Goal: Transaction & Acquisition: Purchase product/service

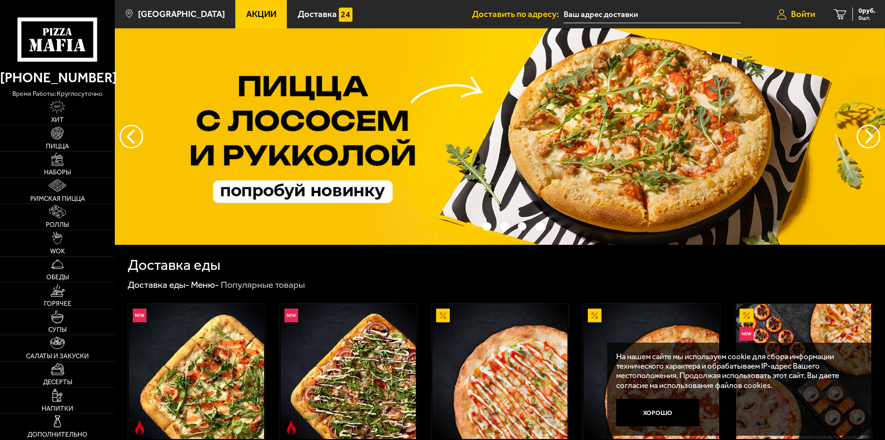
click at [792, 10] on span "Войти" at bounding box center [803, 14] width 24 height 9
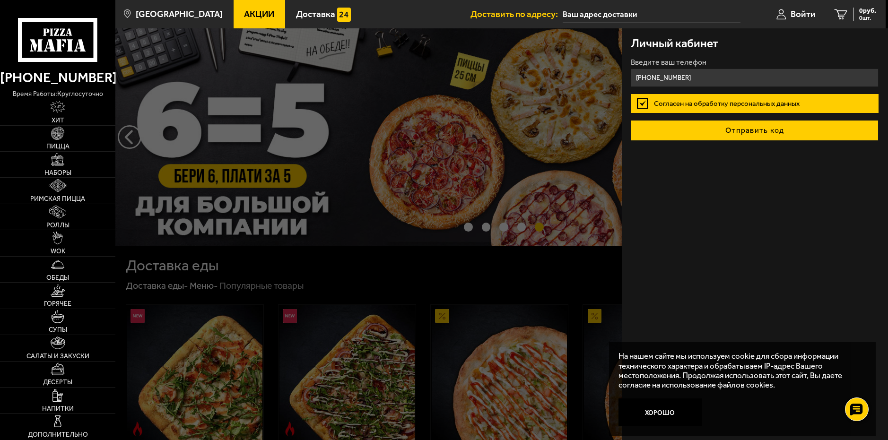
type input "[PHONE_NUMBER]"
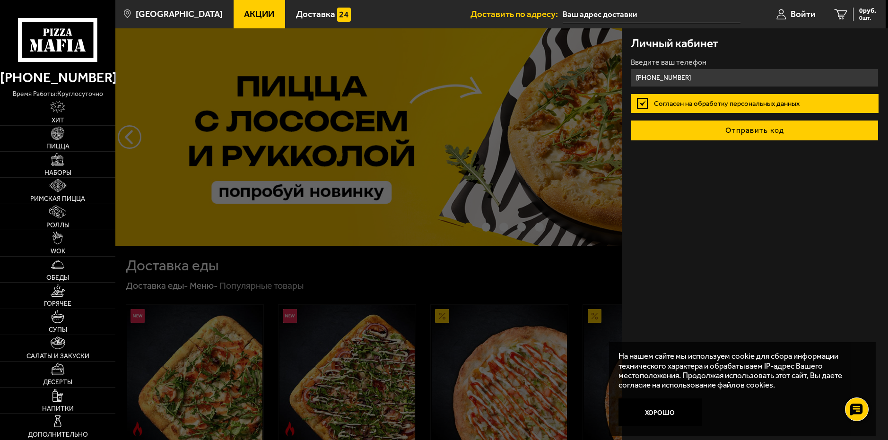
click at [736, 130] on button "Отправить код" at bounding box center [755, 130] width 248 height 21
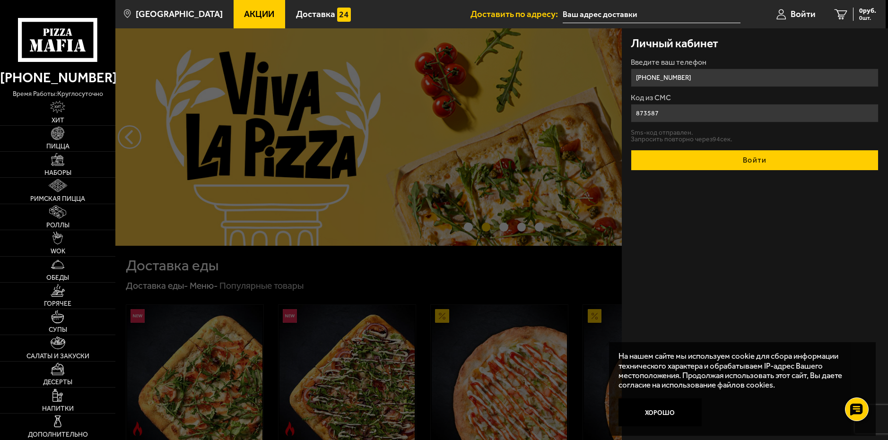
type input "873587"
click at [745, 164] on button "Войти" at bounding box center [755, 160] width 248 height 21
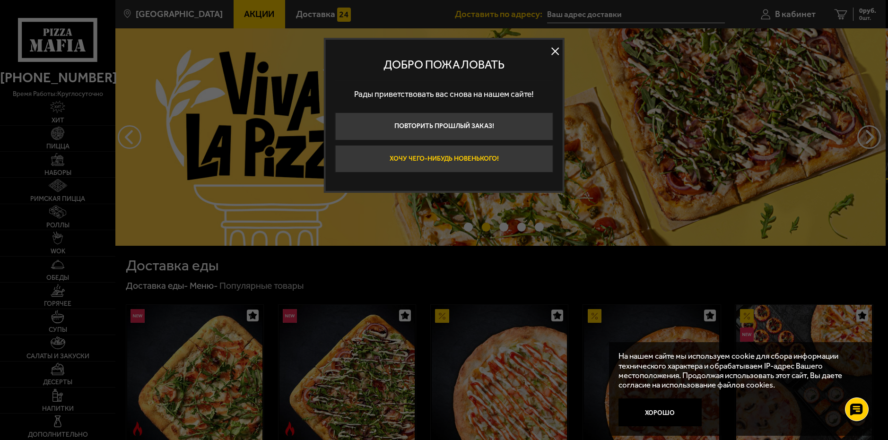
click at [444, 158] on button "Хочу чего-нибудь новенького!" at bounding box center [444, 159] width 218 height 28
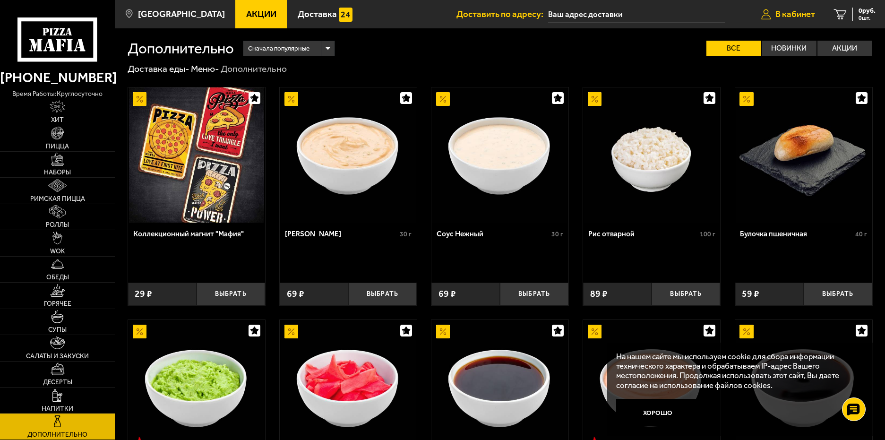
click at [771, 14] on link "В кабинет" at bounding box center [788, 14] width 73 height 28
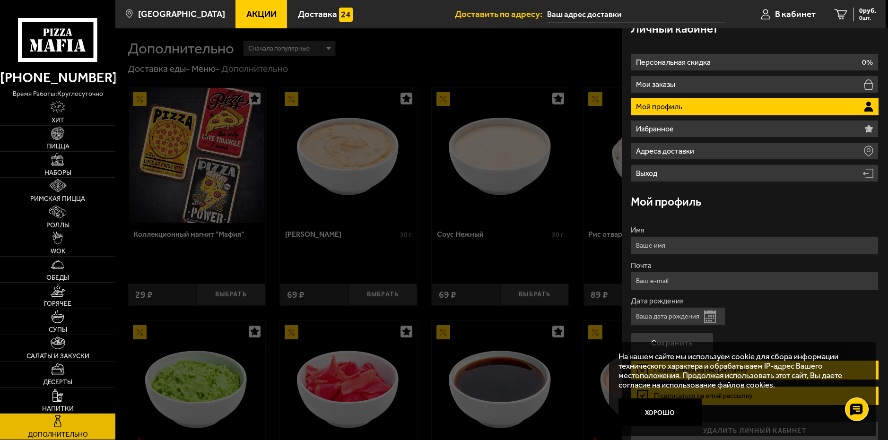
scroll to position [25, 0]
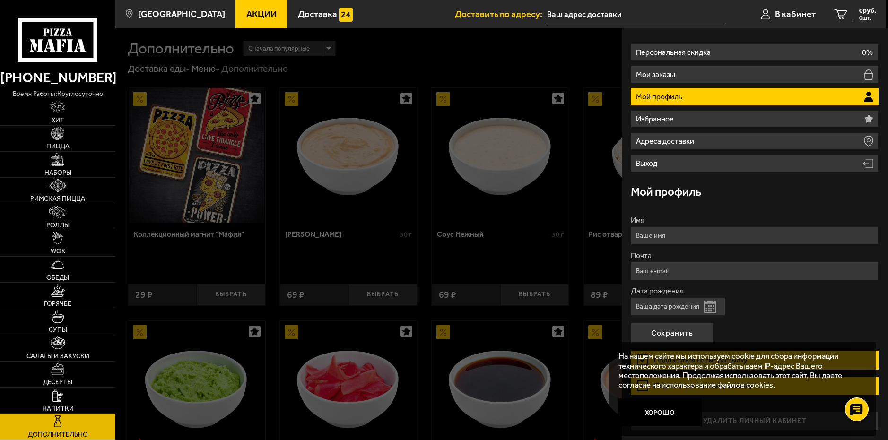
click at [658, 238] on input "Имя" at bounding box center [755, 235] width 248 height 18
type input "[PERSON_NAME]"
click at [660, 273] on input "Почта" at bounding box center [755, 271] width 248 height 18
type input "[EMAIL_ADDRESS][DOMAIN_NAME]"
click at [665, 308] on input "Дата рождения" at bounding box center [678, 306] width 95 height 18
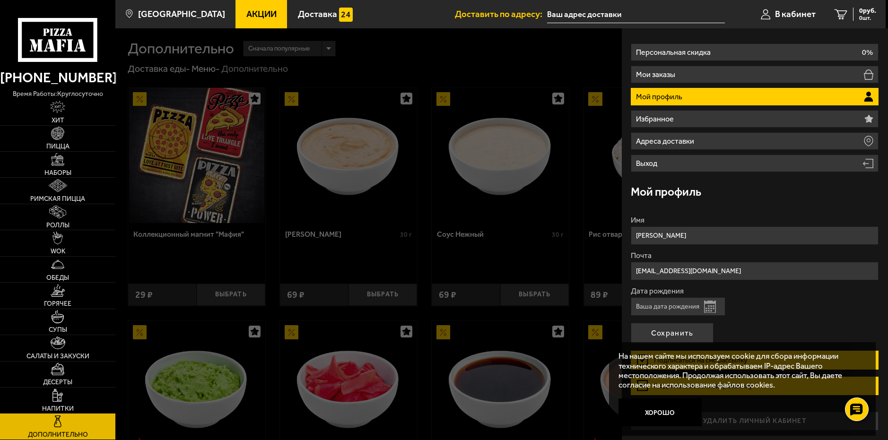
type input "[DATE]"
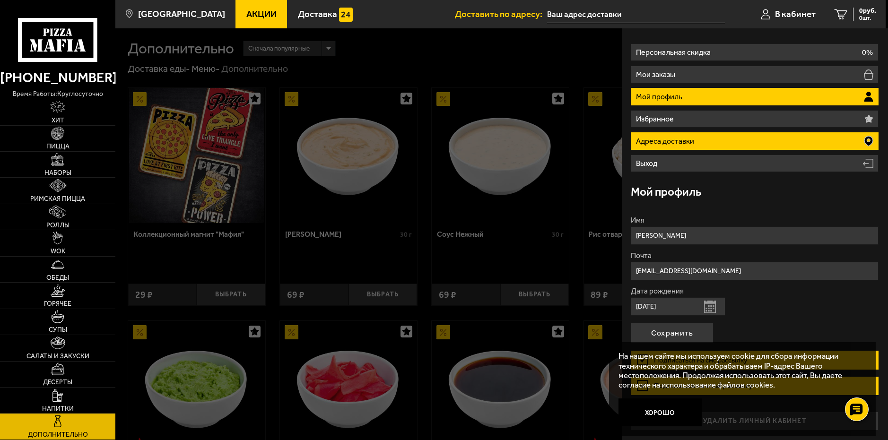
click at [692, 138] on p "Адреса доставки" at bounding box center [666, 142] width 61 height 8
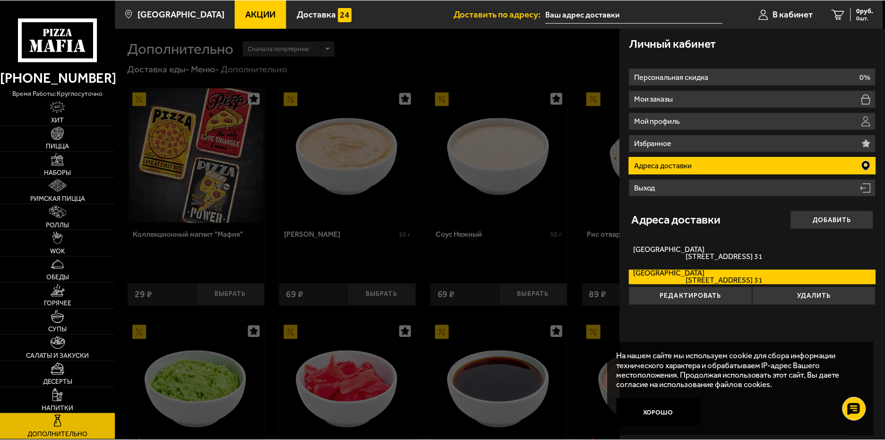
scroll to position [0, 0]
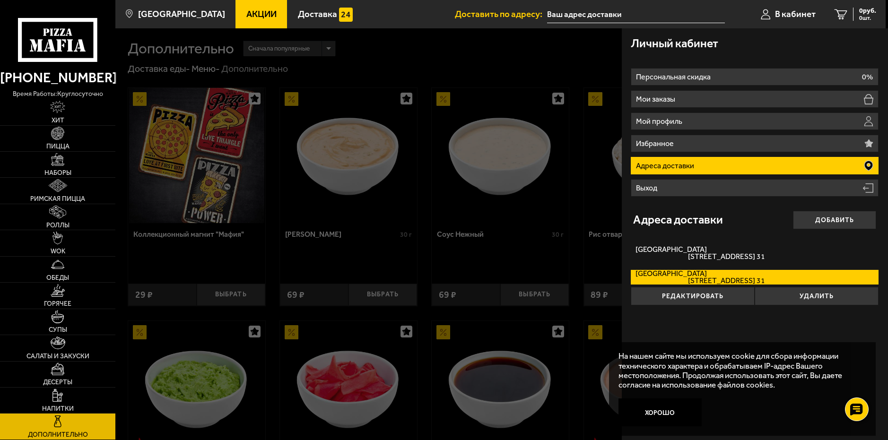
click at [686, 278] on span "[STREET_ADDRESS] 31" at bounding box center [700, 281] width 130 height 8
click at [0, 0] on input "[STREET_ADDRESS]. 31" at bounding box center [0, 0] width 0 height 0
click at [687, 278] on span "[STREET_ADDRESS] 31" at bounding box center [700, 281] width 130 height 8
click at [0, 0] on input "[STREET_ADDRESS]. 31" at bounding box center [0, 0] width 0 height 0
click at [687, 277] on span "[STREET_ADDRESS] 31" at bounding box center [700, 281] width 130 height 8
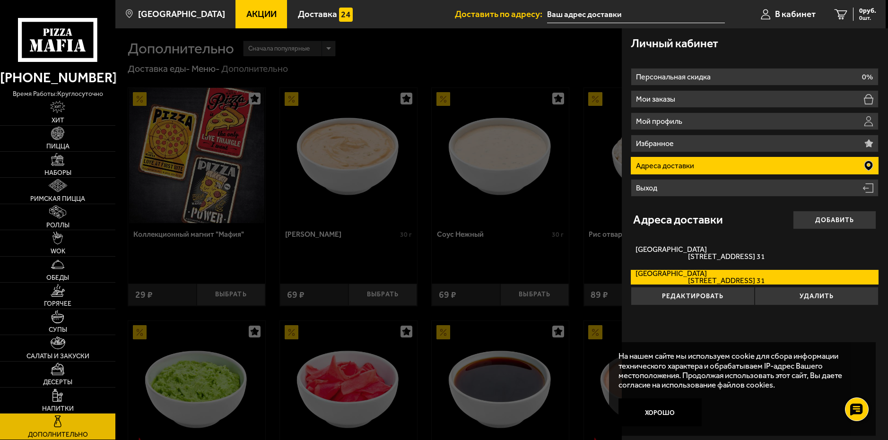
click at [0, 0] on input "[STREET_ADDRESS]. 31" at bounding box center [0, 0] width 0 height 0
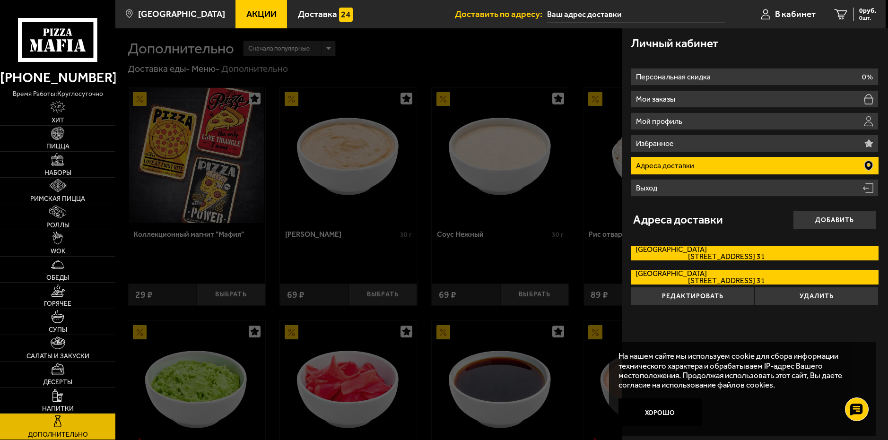
click at [683, 252] on label "[STREET_ADDRESS] 31" at bounding box center [755, 253] width 248 height 15
click at [0, 0] on input "[STREET_ADDRESS] 31" at bounding box center [0, 0] width 0 height 0
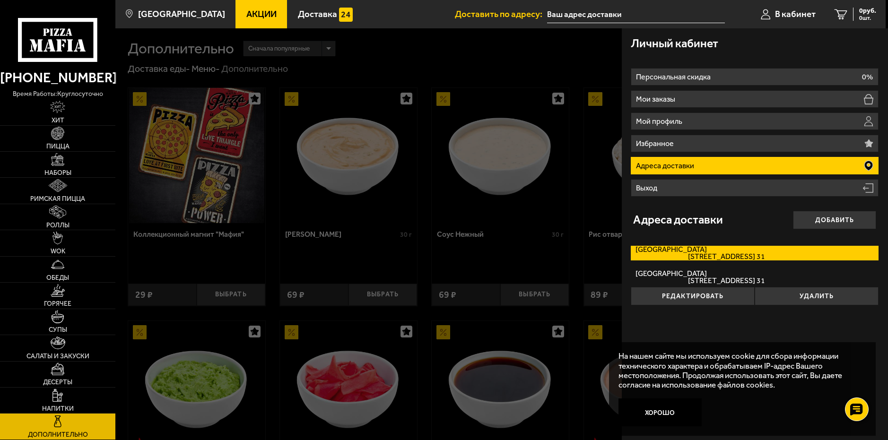
type input "[STREET_ADDRESS]"
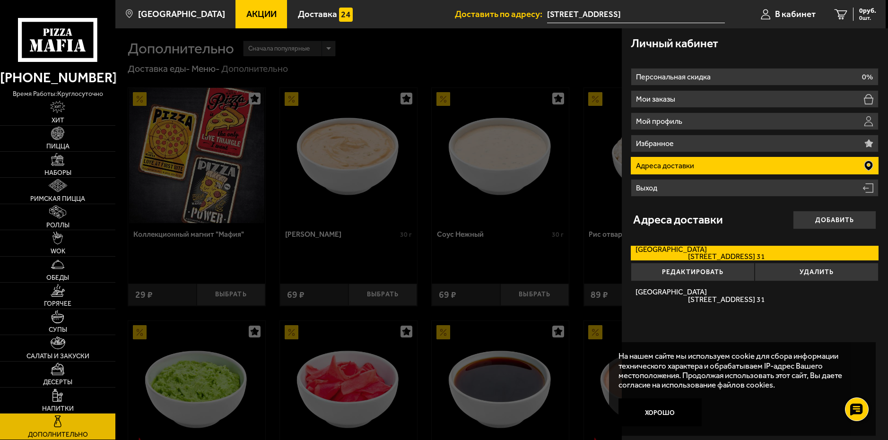
click at [684, 252] on label "[STREET_ADDRESS] 31" at bounding box center [755, 253] width 248 height 15
click at [0, 0] on input "[STREET_ADDRESS] 31" at bounding box center [0, 0] width 0 height 0
click at [735, 255] on span "[STREET_ADDRESS] 31" at bounding box center [700, 257] width 130 height 8
click at [0, 0] on input "[STREET_ADDRESS] 31" at bounding box center [0, 0] width 0 height 0
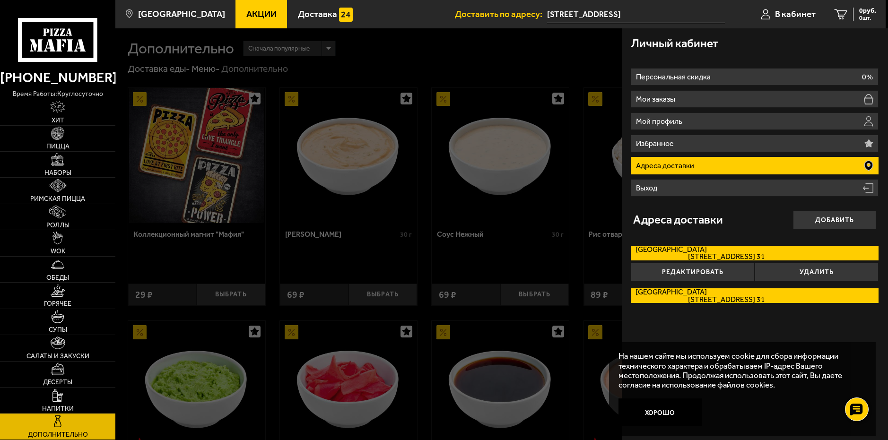
click at [675, 297] on span "[STREET_ADDRESS] 31" at bounding box center [700, 300] width 130 height 8
click at [0, 0] on input "[STREET_ADDRESS]. 31" at bounding box center [0, 0] width 0 height 0
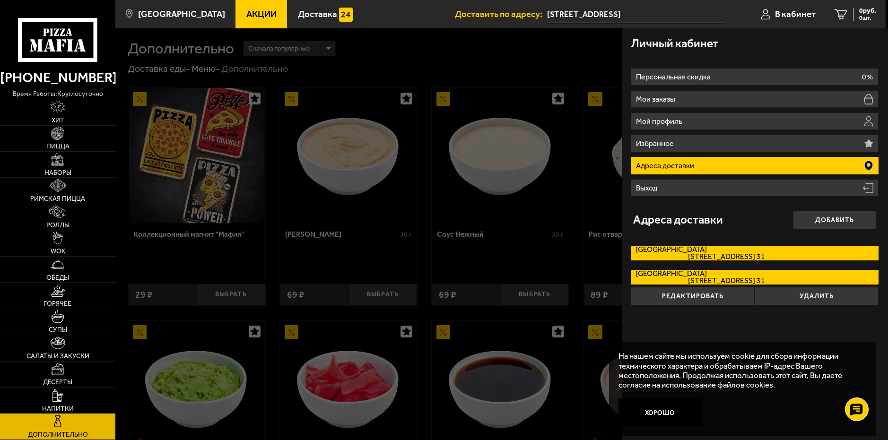
click at [673, 256] on span "[STREET_ADDRESS] 31" at bounding box center [700, 257] width 130 height 8
click at [0, 0] on input "[STREET_ADDRESS] 31" at bounding box center [0, 0] width 0 height 0
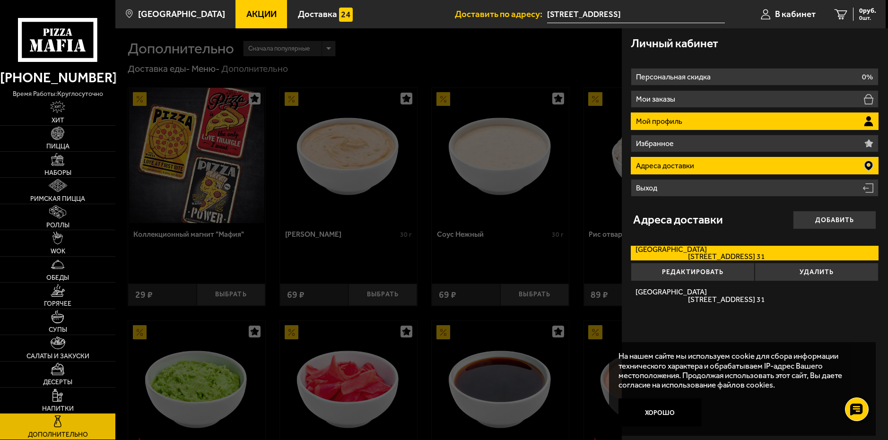
click at [679, 120] on p "Мой профиль" at bounding box center [660, 122] width 49 height 8
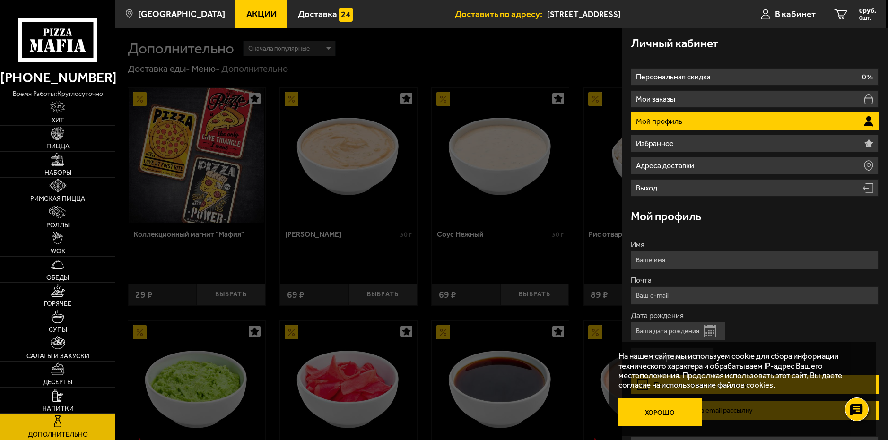
click at [660, 408] on button "Хорошо" at bounding box center [659, 412] width 83 height 28
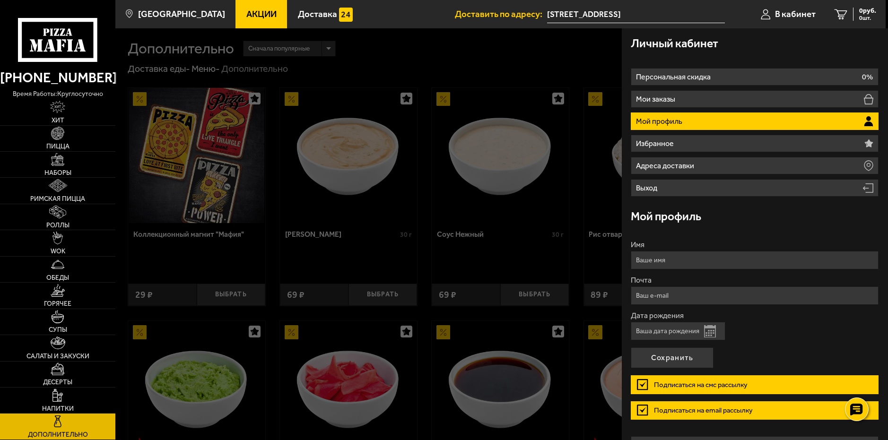
click at [642, 383] on label "Подписаться на смс рассылку" at bounding box center [755, 384] width 248 height 18
click at [0, 0] on input "Подписаться на смс рассылку" at bounding box center [0, 0] width 0 height 0
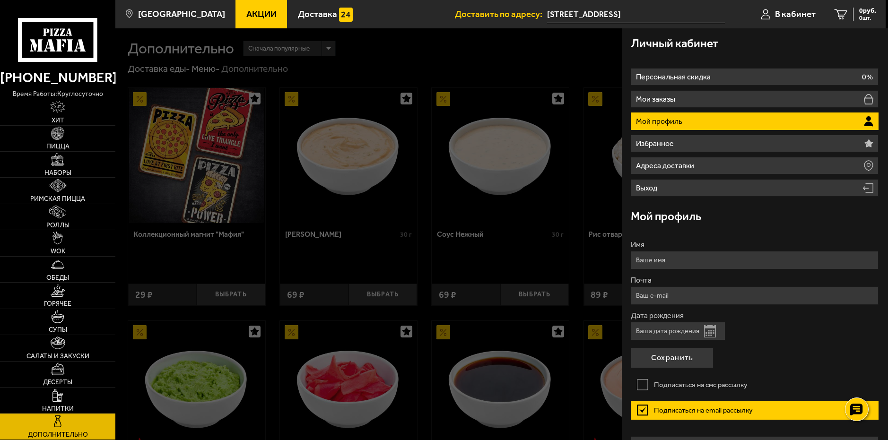
click at [643, 408] on label "Подписаться на email рассылку" at bounding box center [755, 410] width 248 height 18
click at [0, 0] on input "Подписаться на email рассылку" at bounding box center [0, 0] width 0 height 0
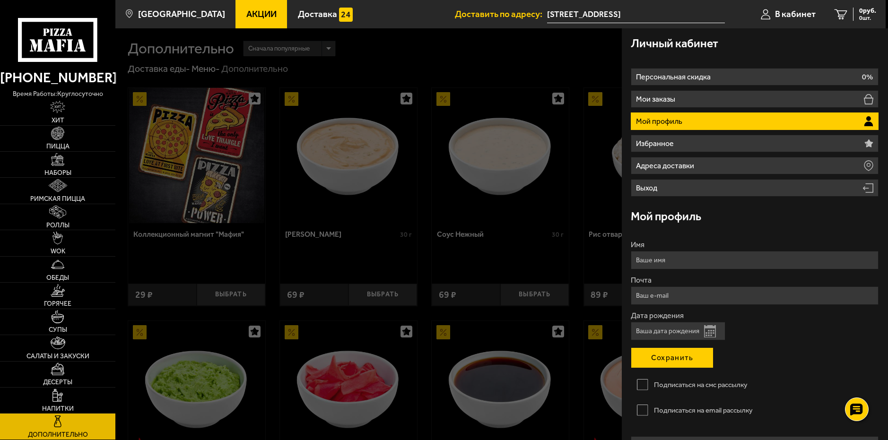
click at [666, 356] on button "Сохранить" at bounding box center [672, 357] width 83 height 21
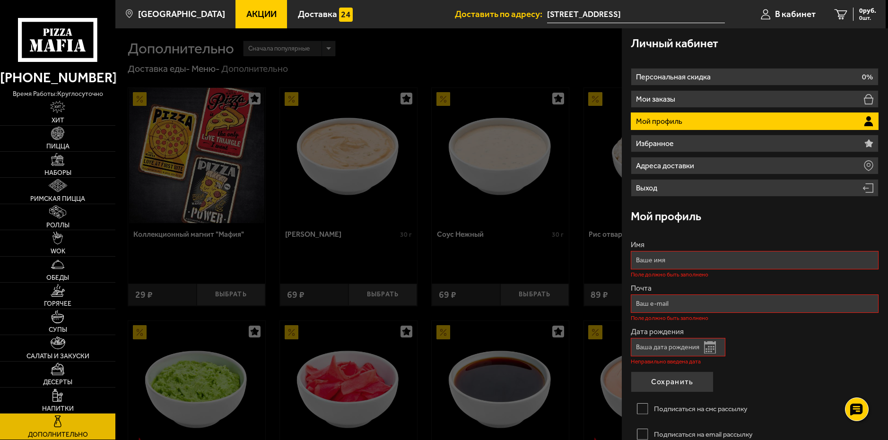
click at [643, 255] on input "Имя" at bounding box center [755, 260] width 248 height 18
type input "[PERSON_NAME]"
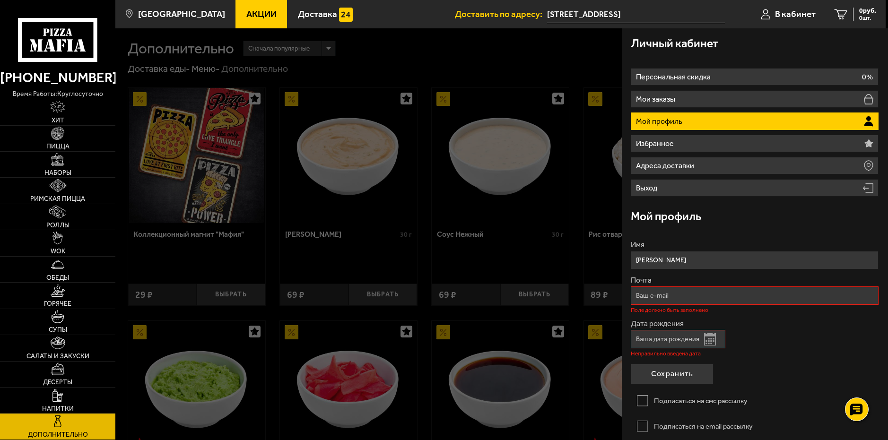
click at [660, 301] on input "Почта" at bounding box center [755, 295] width 248 height 18
type input "[EMAIL_ADDRESS][DOMAIN_NAME]"
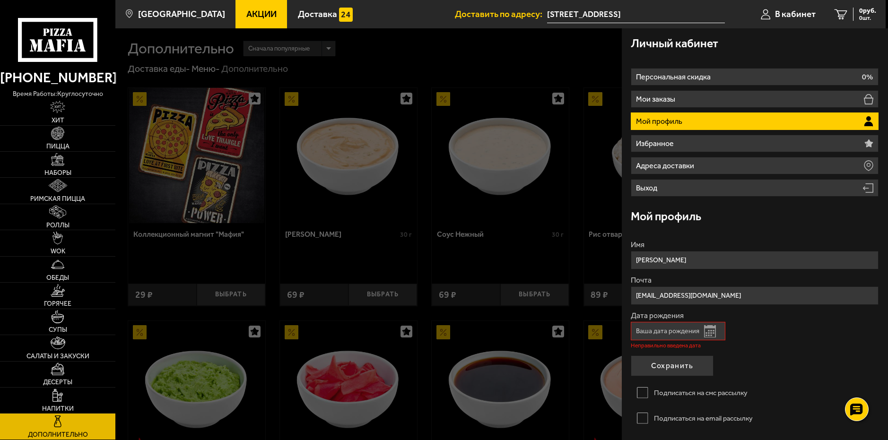
click at [651, 334] on input "Дата рождения" at bounding box center [678, 331] width 95 height 18
type input "[DATE]"
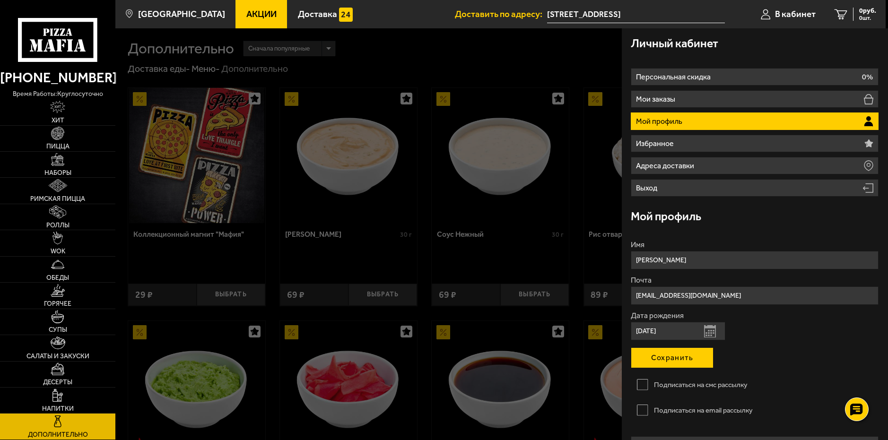
click at [667, 356] on button "Сохранить" at bounding box center [672, 357] width 83 height 21
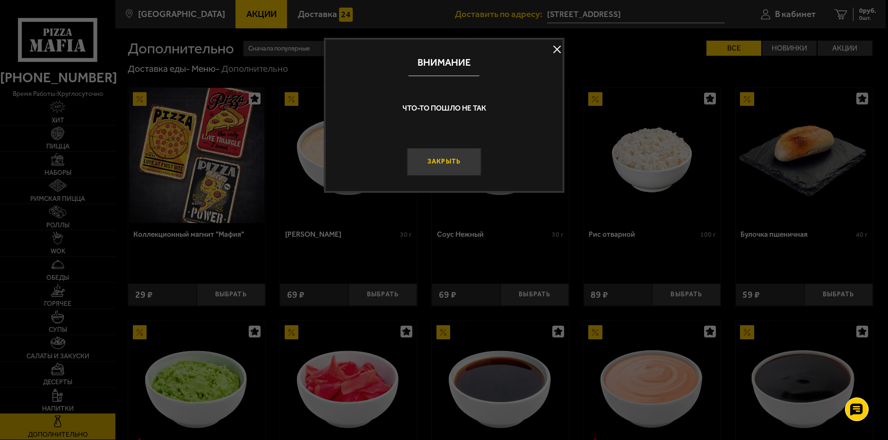
click at [446, 159] on button "Закрыть" at bounding box center [444, 162] width 74 height 28
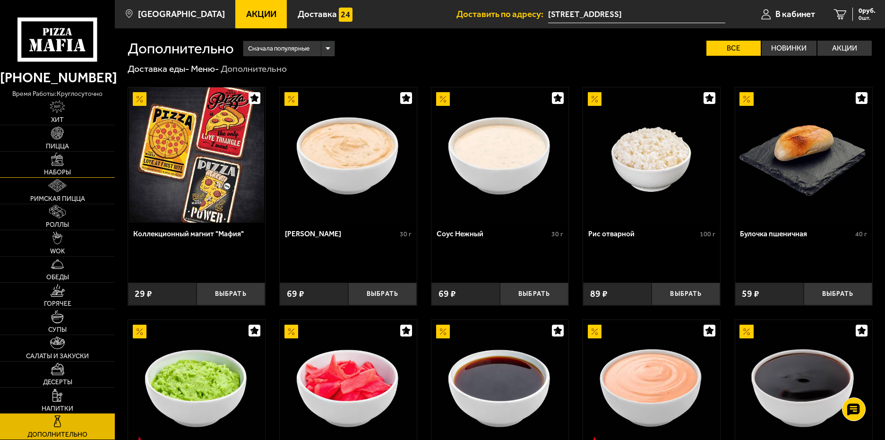
click at [61, 160] on img at bounding box center [57, 159] width 13 height 13
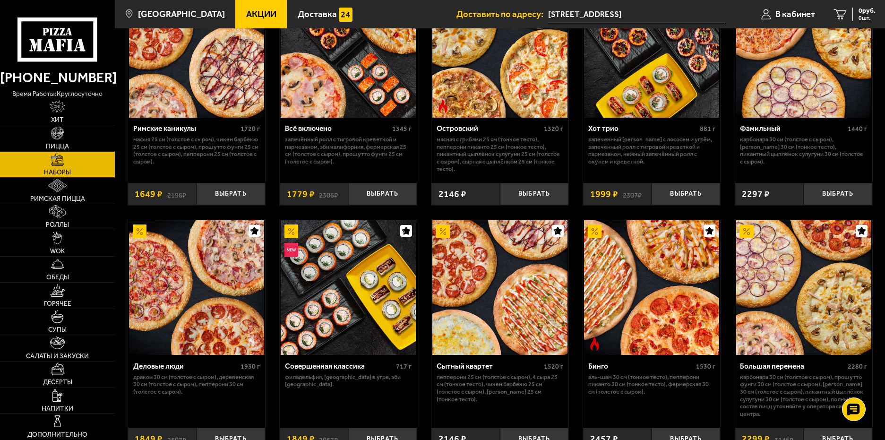
scroll to position [804, 0]
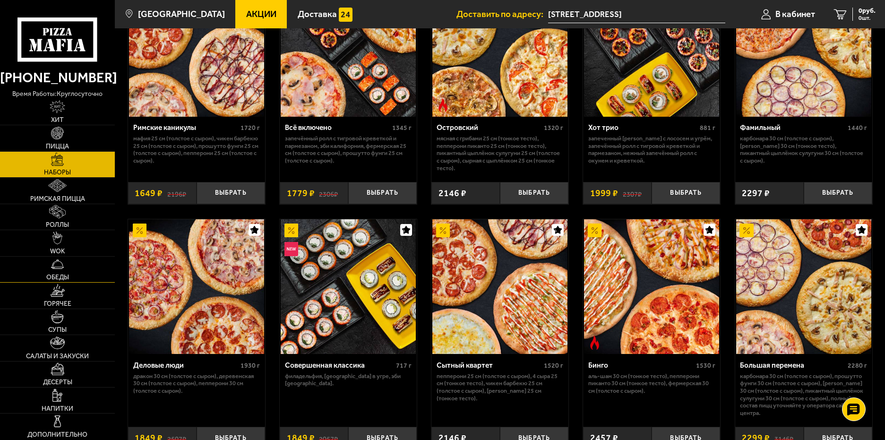
click at [60, 272] on link "Обеды" at bounding box center [57, 270] width 115 height 26
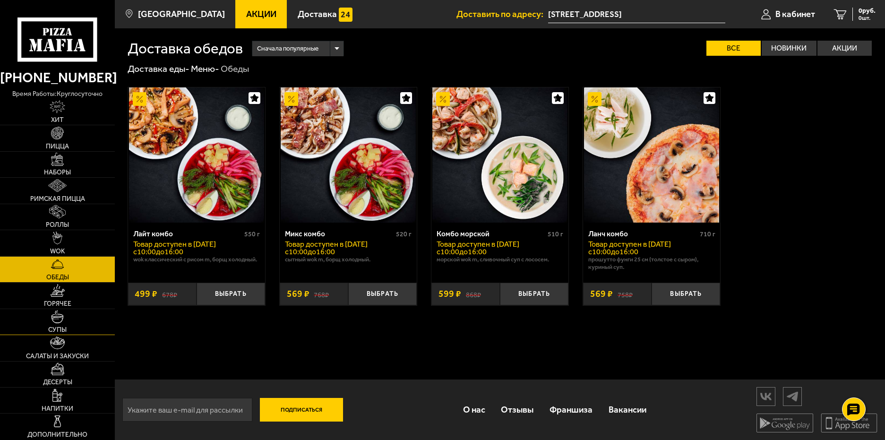
click at [66, 321] on link "Супы" at bounding box center [57, 322] width 115 height 26
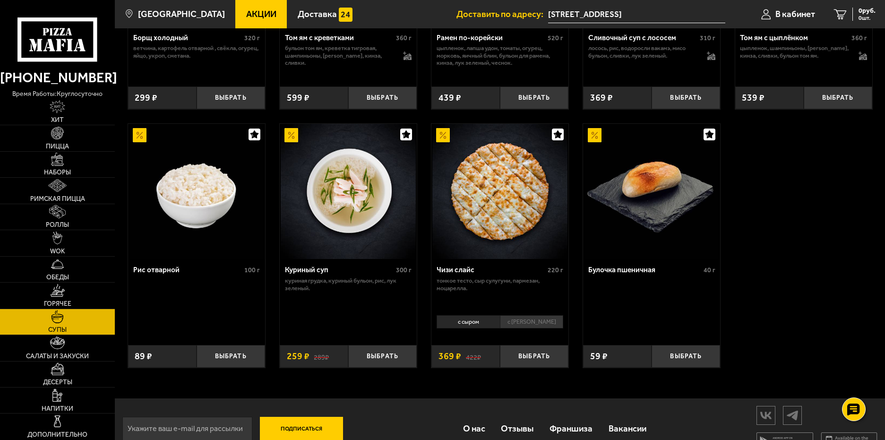
scroll to position [276, 0]
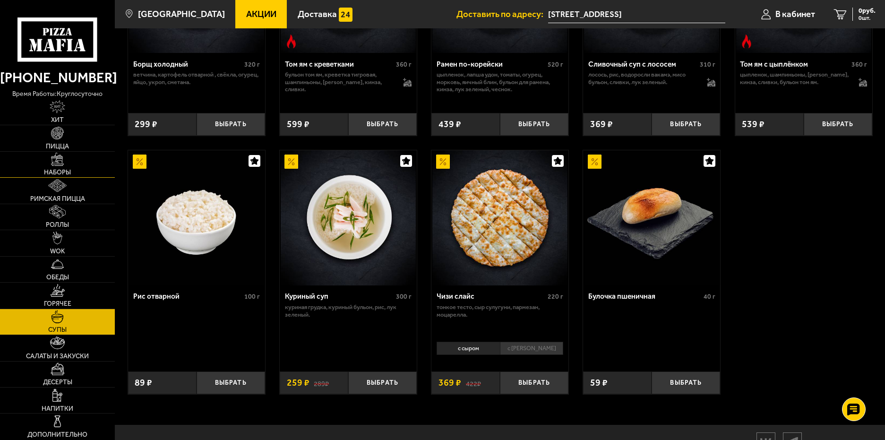
click at [59, 166] on link "Наборы" at bounding box center [57, 165] width 115 height 26
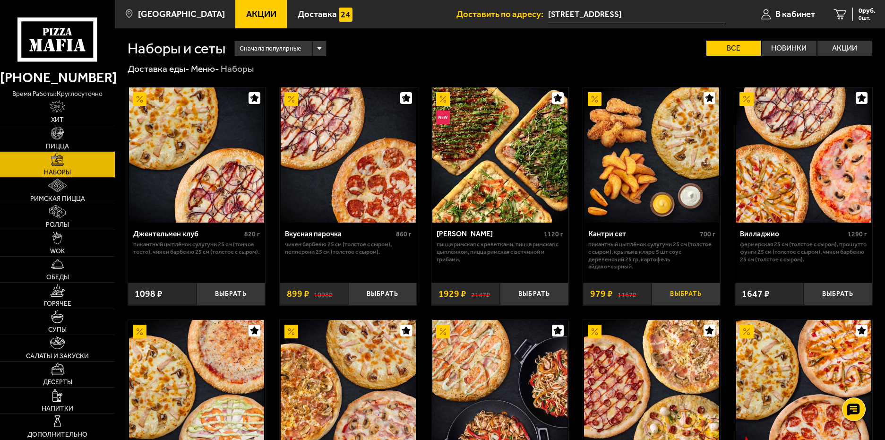
click at [684, 294] on button "Выбрать" at bounding box center [686, 294] width 69 height 23
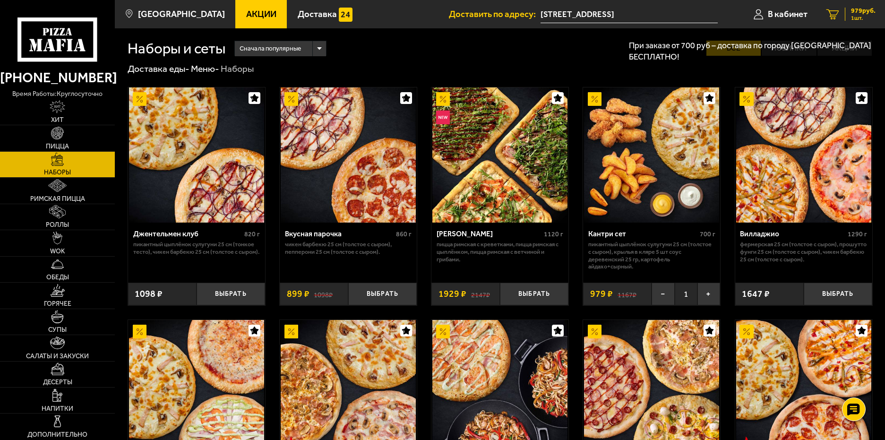
click at [857, 16] on span "1 шт." at bounding box center [863, 18] width 25 height 6
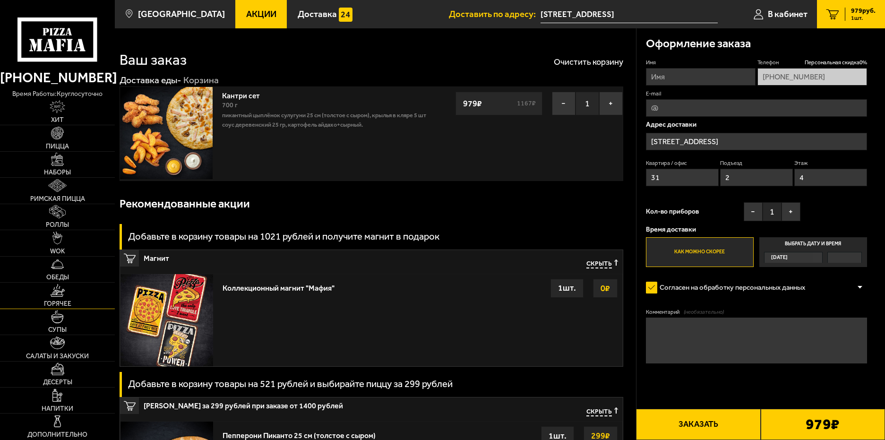
click at [61, 296] on img at bounding box center [57, 290] width 15 height 13
